Goal: Transaction & Acquisition: Purchase product/service

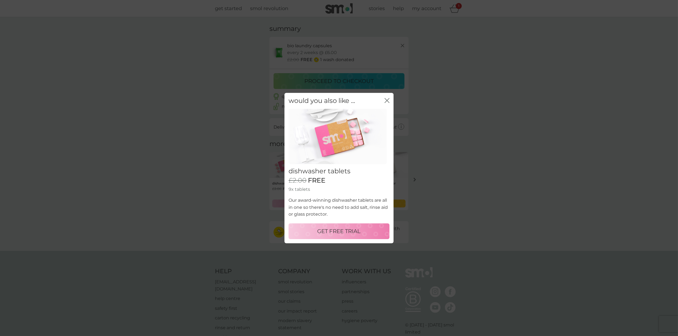
click at [346, 229] on p "GET FREE TRIAL" at bounding box center [338, 231] width 43 height 9
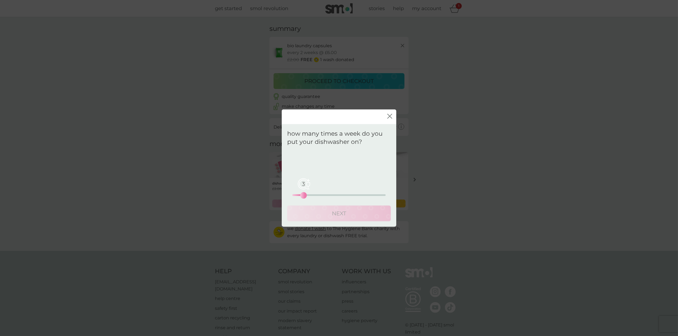
click at [305, 194] on div "3 0 12.5 25" at bounding box center [338, 195] width 93 height 2
click at [313, 192] on div "3 0 12.5 25" at bounding box center [338, 187] width 93 height 22
click at [324, 193] on div "3 0 12.5 25" at bounding box center [338, 187] width 93 height 22
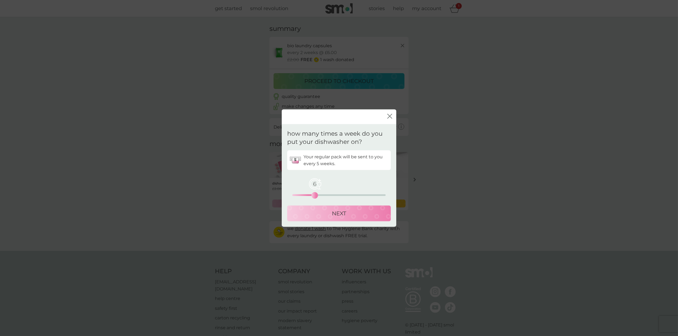
drag, startPoint x: 302, startPoint y: 195, endPoint x: 315, endPoint y: 194, distance: 12.5
click at [315, 194] on div "6" at bounding box center [314, 195] width 2 height 2
drag, startPoint x: 315, startPoint y: 194, endPoint x: 311, endPoint y: 194, distance: 3.3
click at [311, 194] on div "5" at bounding box center [311, 195] width 2 height 2
click at [319, 209] on div "NEXT" at bounding box center [338, 213] width 93 height 9
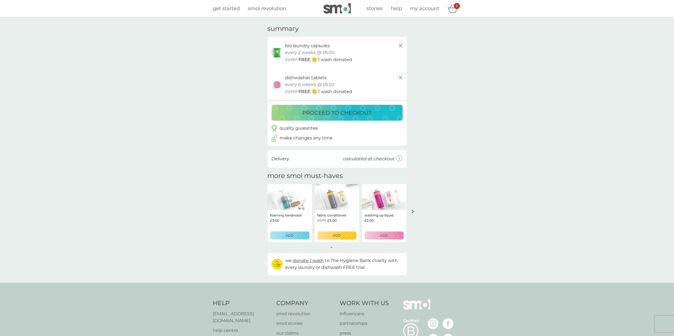
click at [329, 114] on p "proceed to checkout" at bounding box center [336, 112] width 69 height 9
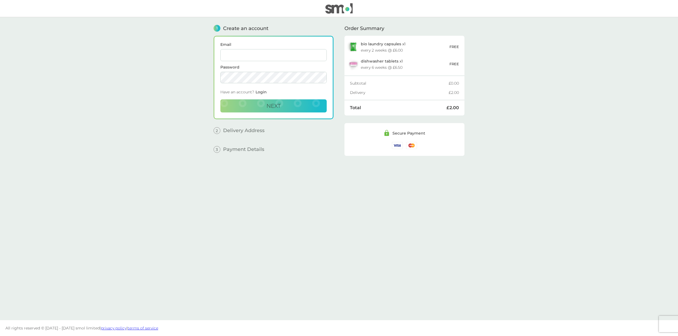
click at [246, 56] on input "Email" at bounding box center [273, 55] width 106 height 12
type input "[EMAIL_ADDRESS][DOMAIN_NAME]"
click at [113, 50] on main "1 Create an account Email [EMAIL_ADDRESS][DOMAIN_NAME] Password Have an account…" at bounding box center [339, 168] width 678 height 303
click at [280, 102] on span "Next" at bounding box center [273, 105] width 14 height 7
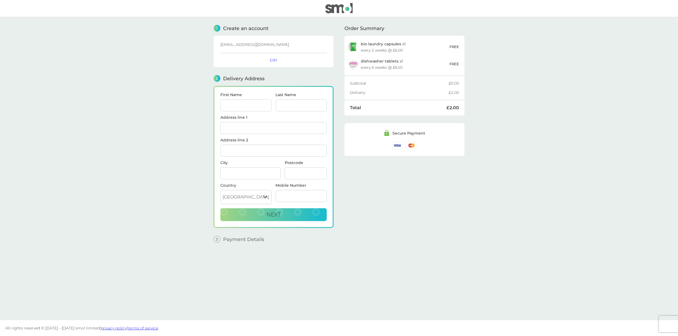
click at [248, 103] on input "First Name" at bounding box center [245, 105] width 51 height 12
type input "Tigo"
type input "E [PERSON_NAME]"
type input "[STREET_ADDRESS]"
type input "Milford"
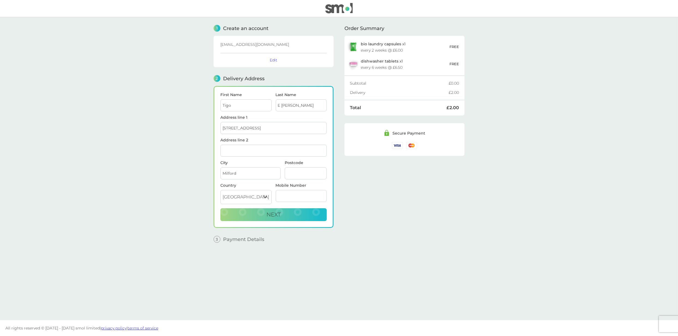
type input "06460"
type input "3019571482"
click at [327, 124] on div "First Name Tigo Last Name E [PERSON_NAME] Address line [STREET_ADDRESS] [GEOGRA…" at bounding box center [273, 157] width 120 height 142
click at [240, 191] on select "[GEOGRAPHIC_DATA] [GEOGRAPHIC_DATA] [GEOGRAPHIC_DATA] [GEOGRAPHIC_DATA]" at bounding box center [245, 197] width 51 height 14
click at [152, 180] on main "1 Create an account [EMAIL_ADDRESS][DOMAIN_NAME] Edit 2 Delivery Address First …" at bounding box center [339, 168] width 678 height 303
